Goal: Use online tool/utility: Utilize a website feature to perform a specific function

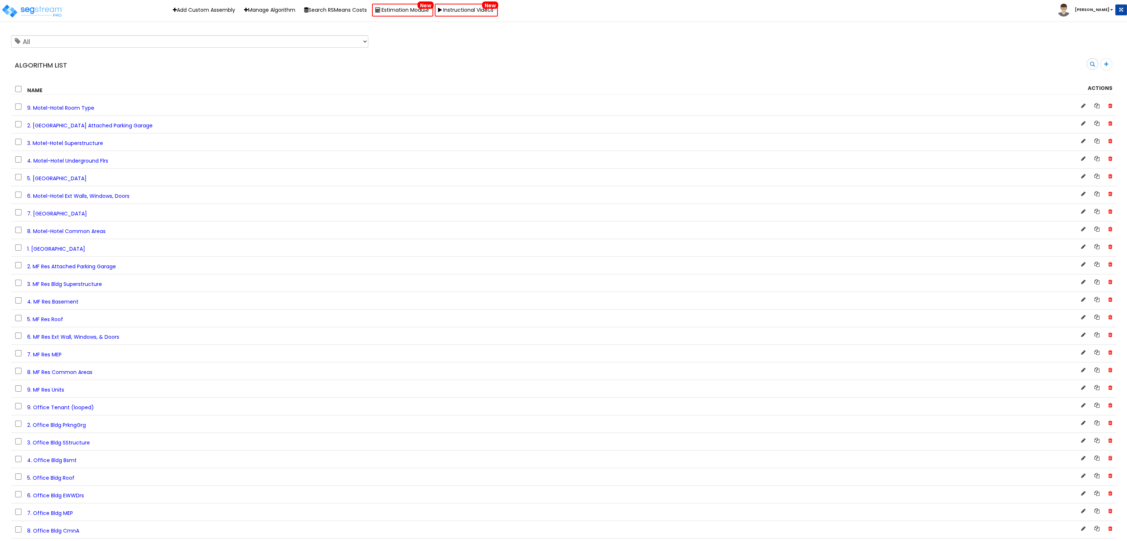
scroll to position [1687, 0]
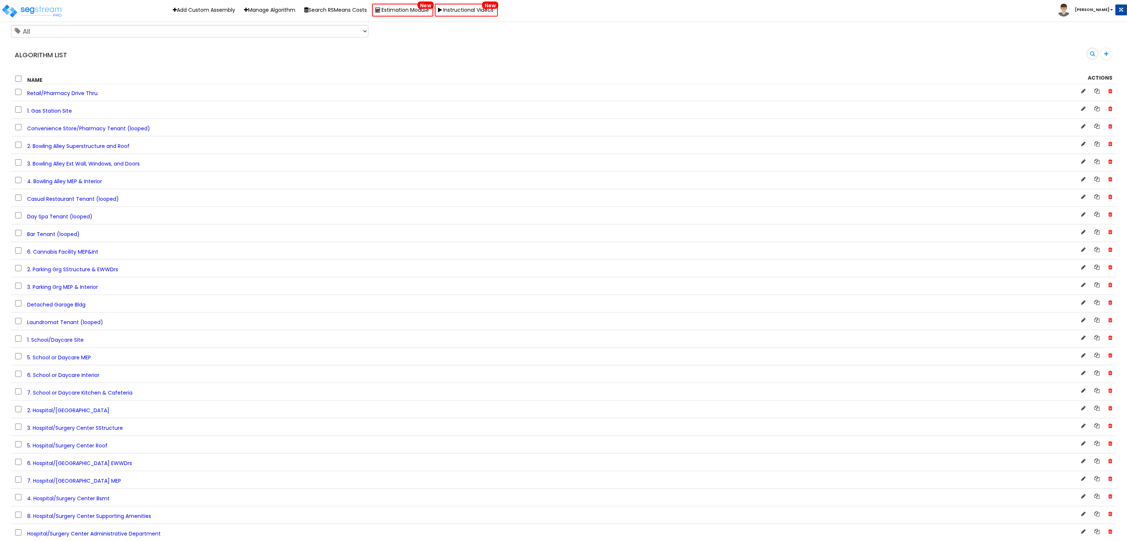
click at [65, 238] on span "Bar Tenant (looped)" at bounding box center [53, 233] width 52 height 7
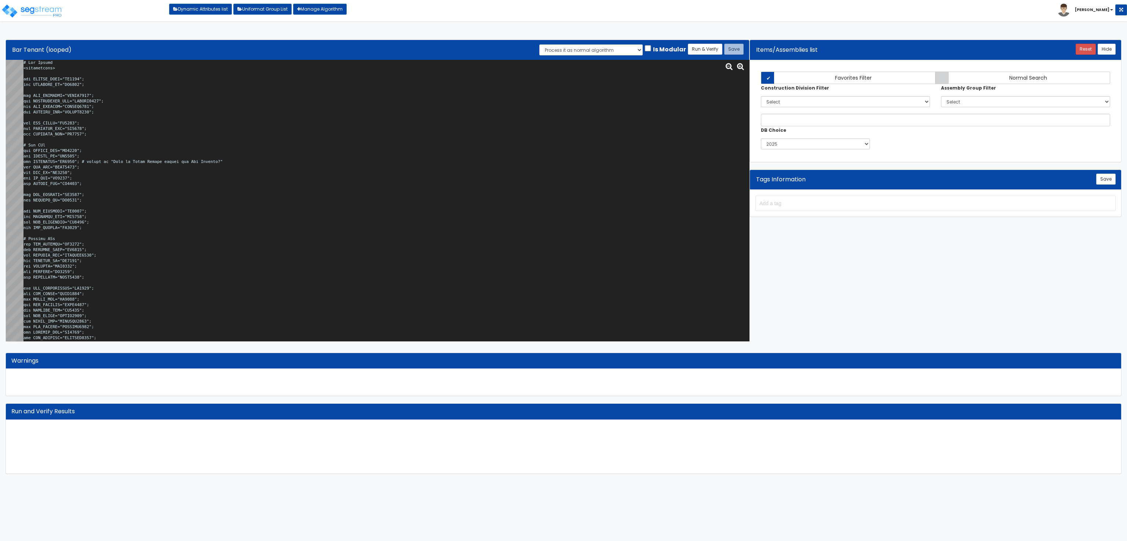
click at [195, 186] on textarea at bounding box center [386, 200] width 726 height 281
click at [454, 215] on textarea at bounding box center [386, 200] width 726 height 281
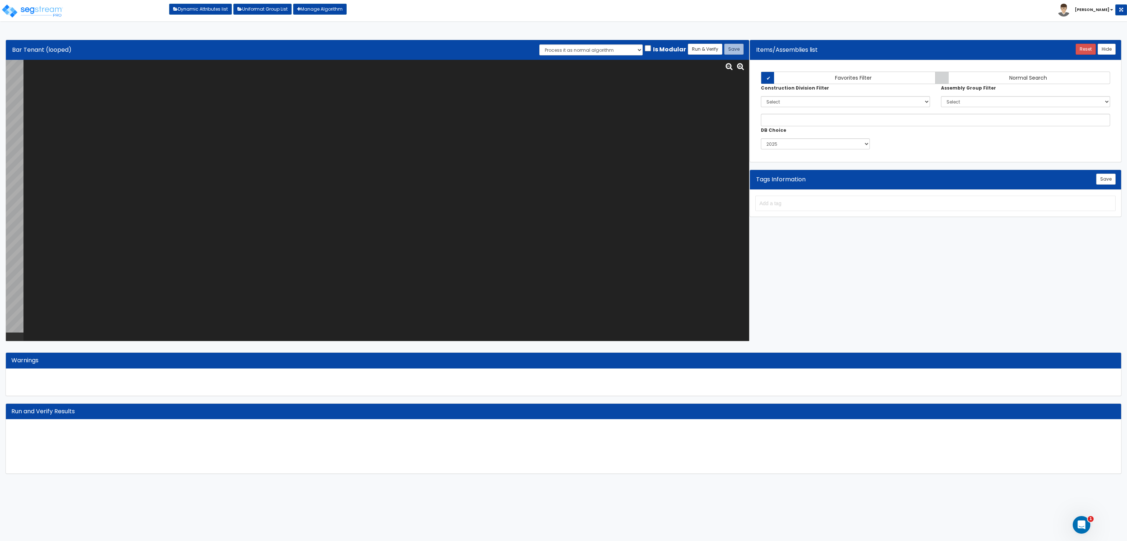
paste textarea "# Bar Tenant <loopenabled> var TENANT_NAME="BA0026"; var TENANTFP_SF="BA0027"; …"
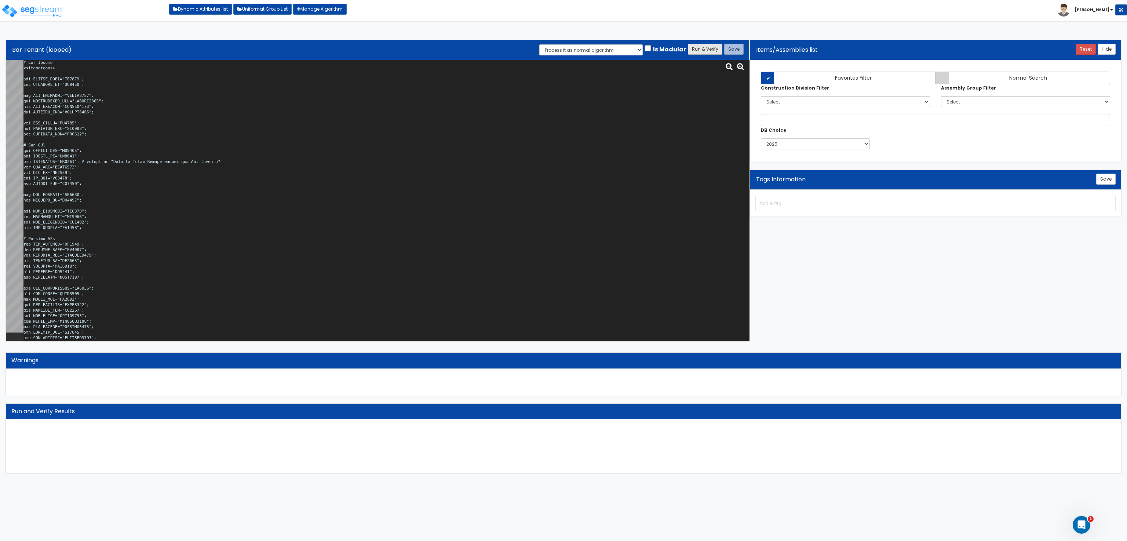
type textarea "# Bar Tenant <loopenabled> var TENANT_NAME="BA0026"; var TENANTFP_SF="BA0027"; …"
click at [713, 45] on button "Run & Verify" at bounding box center [705, 49] width 34 height 11
click at [738, 54] on button "Save" at bounding box center [733, 49] width 19 height 11
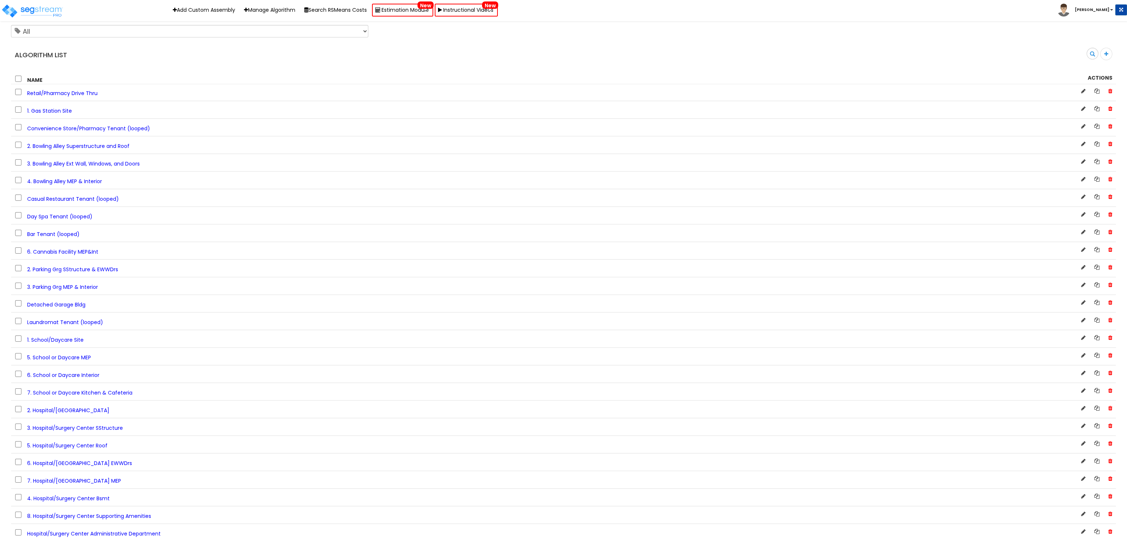
scroll to position [4167, 0]
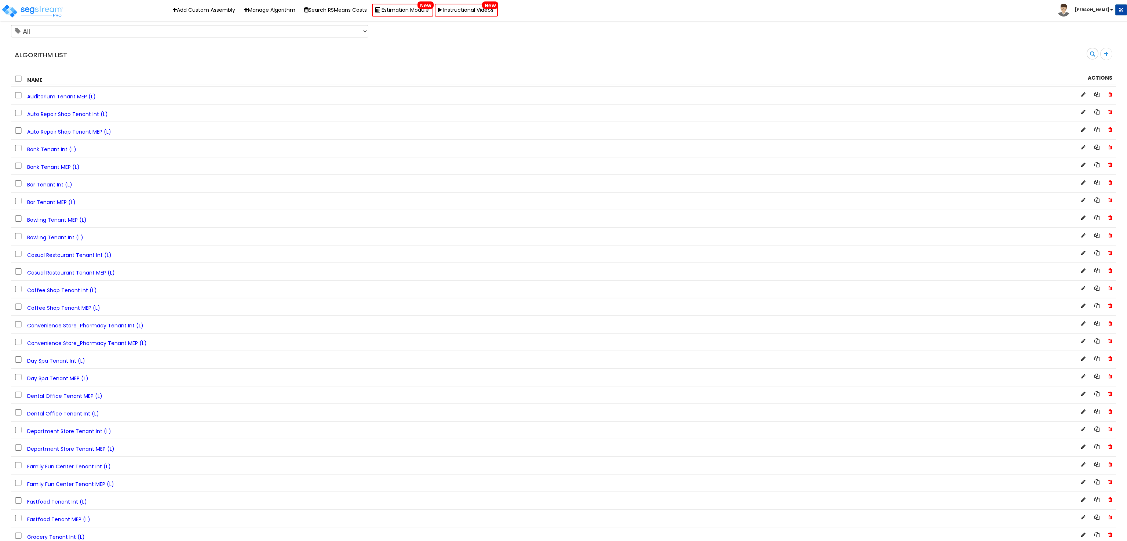
click at [57, 188] on span "Bar Tenant Int (L)" at bounding box center [49, 184] width 45 height 7
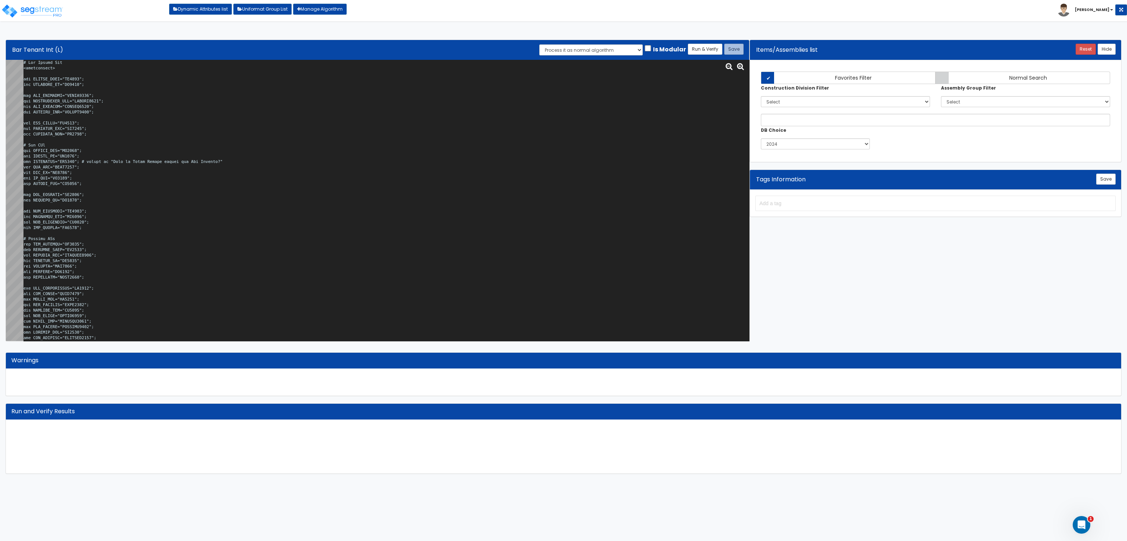
click at [424, 150] on textarea at bounding box center [386, 200] width 726 height 281
click at [585, 230] on textarea at bounding box center [386, 200] width 726 height 281
click at [322, 180] on textarea at bounding box center [386, 200] width 726 height 281
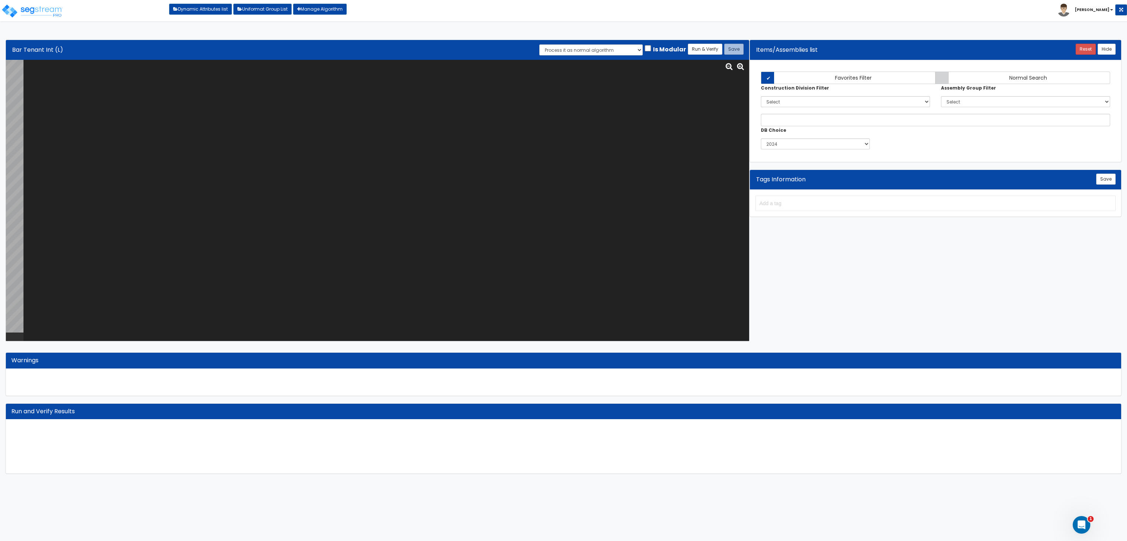
paste textarea "# Bar Tenant Int <loopenabled> var TENANT_NAME="BA0026"; var TENANTFP_SF="BA002…"
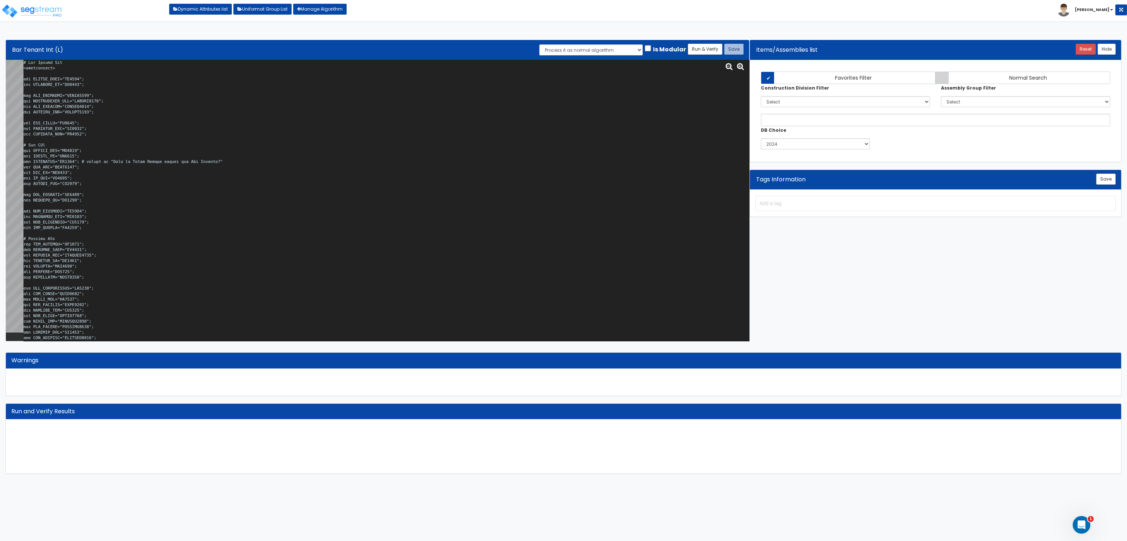
scroll to position [14407, 0]
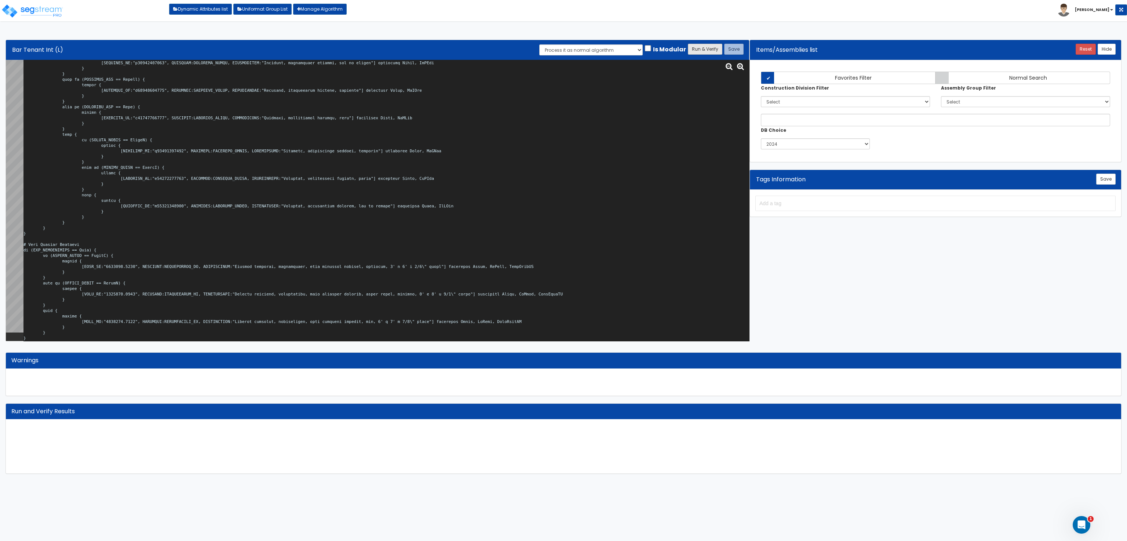
type textarea "# Bar Tenant Int <loopenabled> var TENANT_NAME="BA0026"; var TENANTFP_SF="BA002…"
click at [696, 47] on button "Run & Verify" at bounding box center [705, 49] width 34 height 11
click at [734, 45] on button "Save" at bounding box center [733, 49] width 19 height 11
